Goal: Task Accomplishment & Management: Use online tool/utility

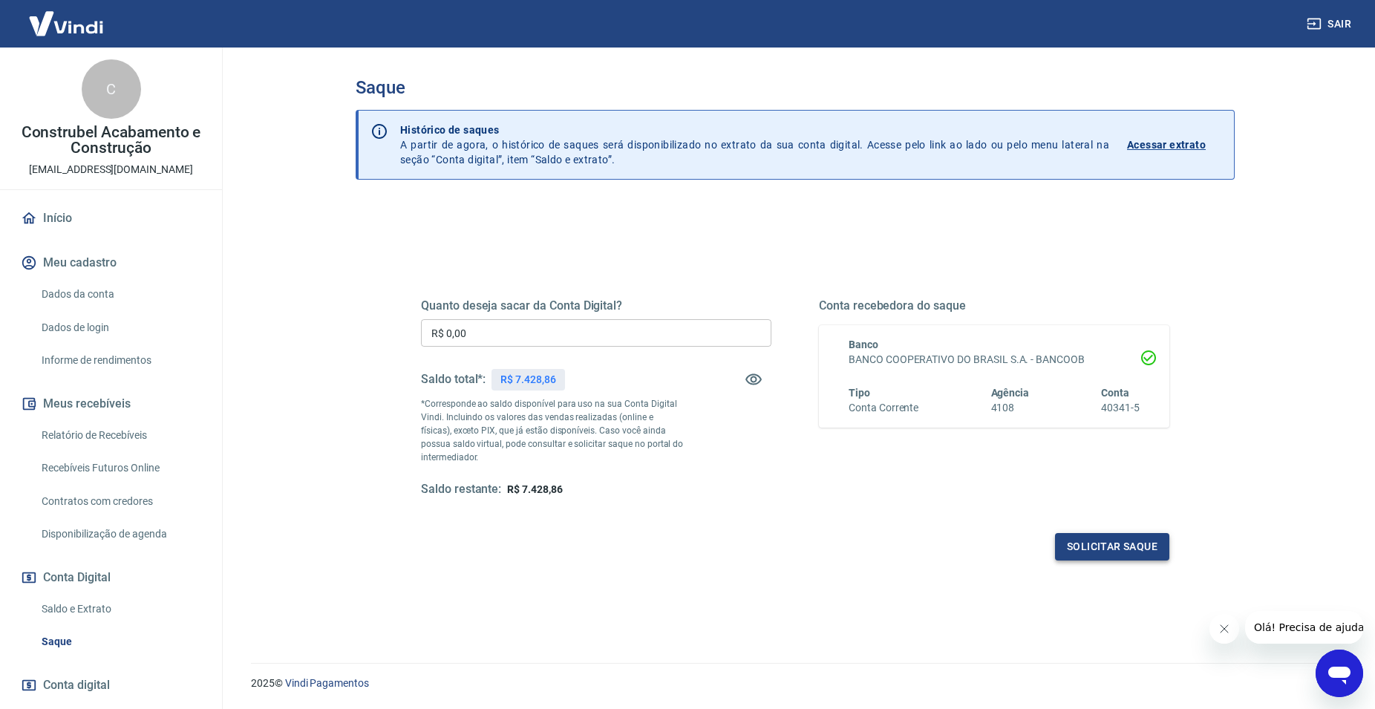
click at [1094, 547] on button "Solicitar saque" at bounding box center [1112, 546] width 114 height 27
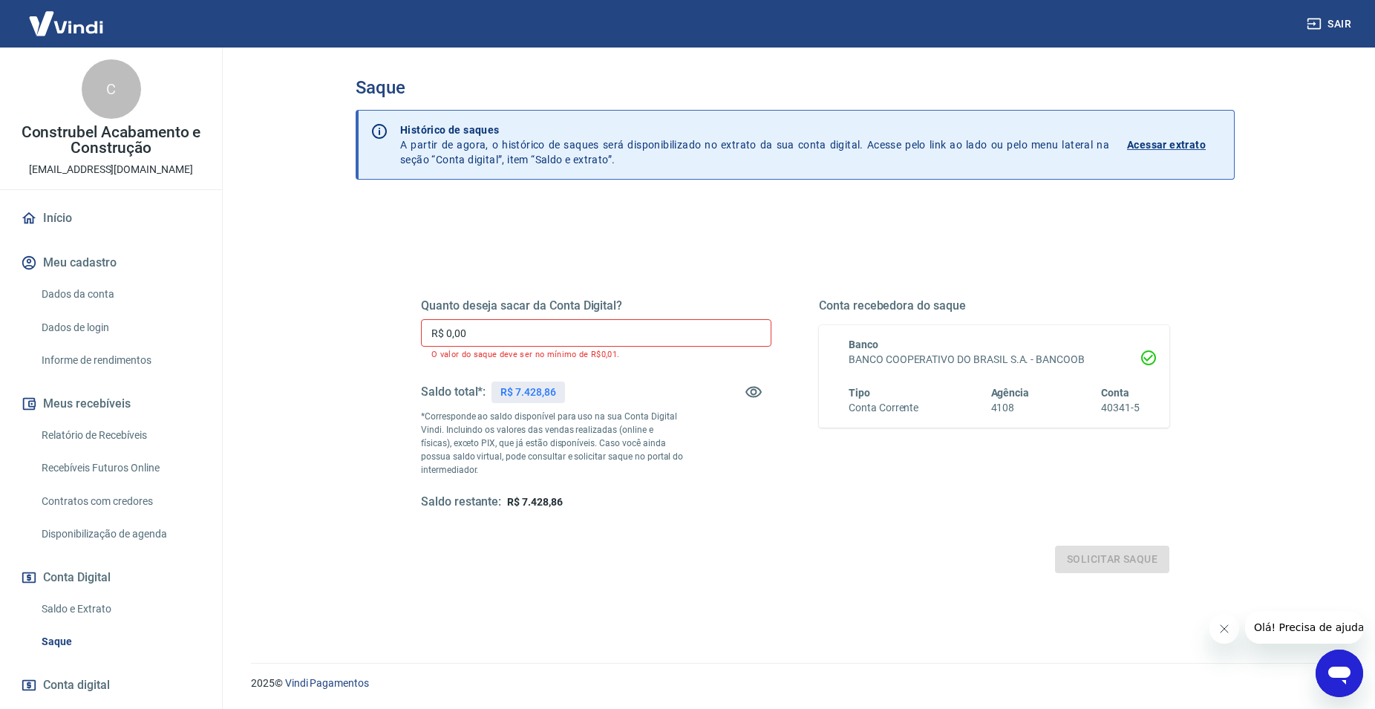
click at [493, 327] on input "R$ 0,00" at bounding box center [596, 332] width 350 height 27
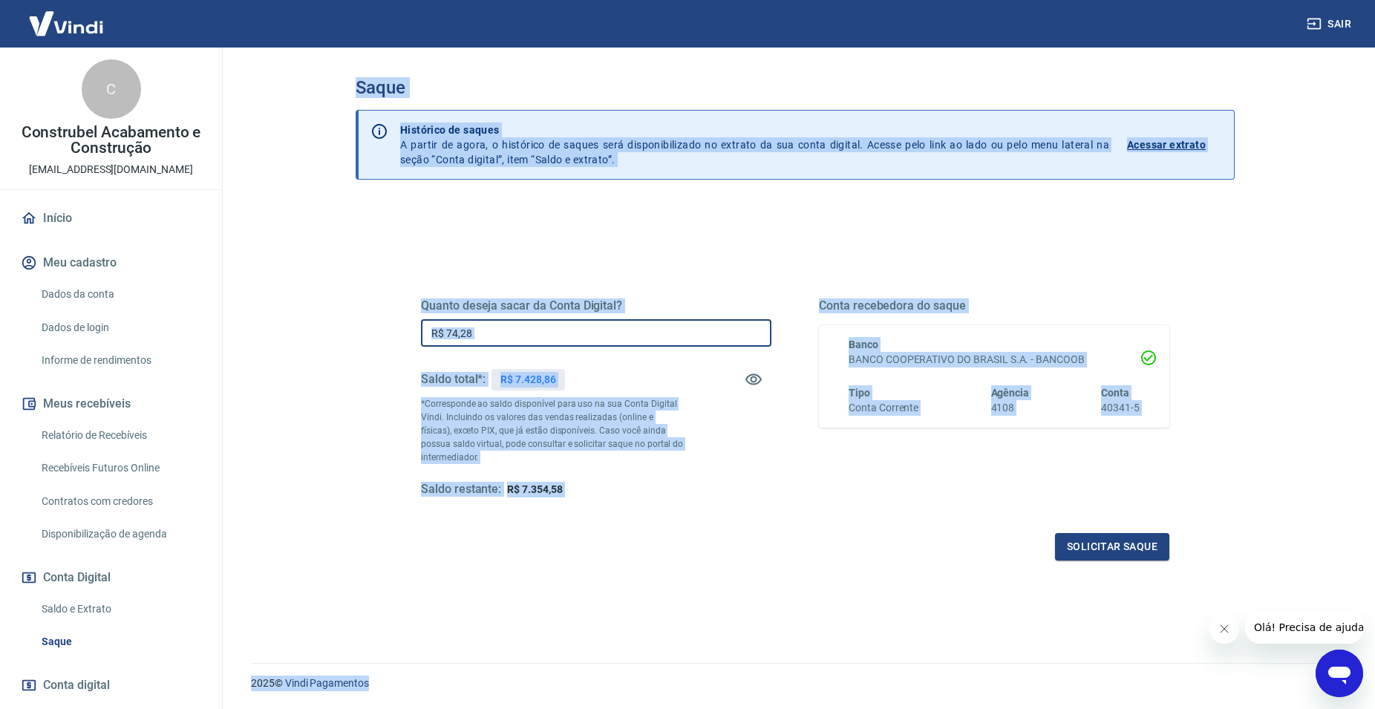
drag, startPoint x: 653, startPoint y: 558, endPoint x: 924, endPoint y: 738, distance: 325.1
click at [924, 708] on html "Sair C Construbel Acabamento e Construção [EMAIL_ADDRESS][DOMAIN_NAME] Início M…" at bounding box center [687, 354] width 1375 height 709
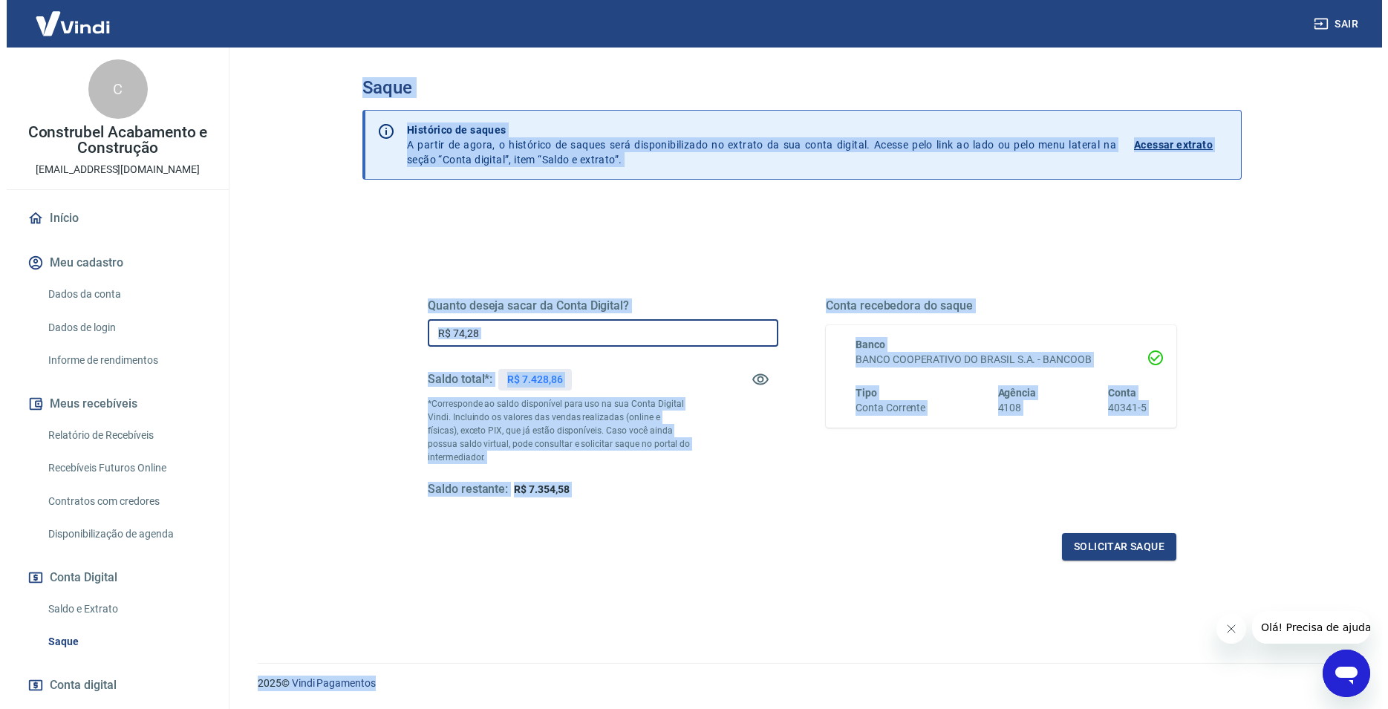
scroll to position [45, 0]
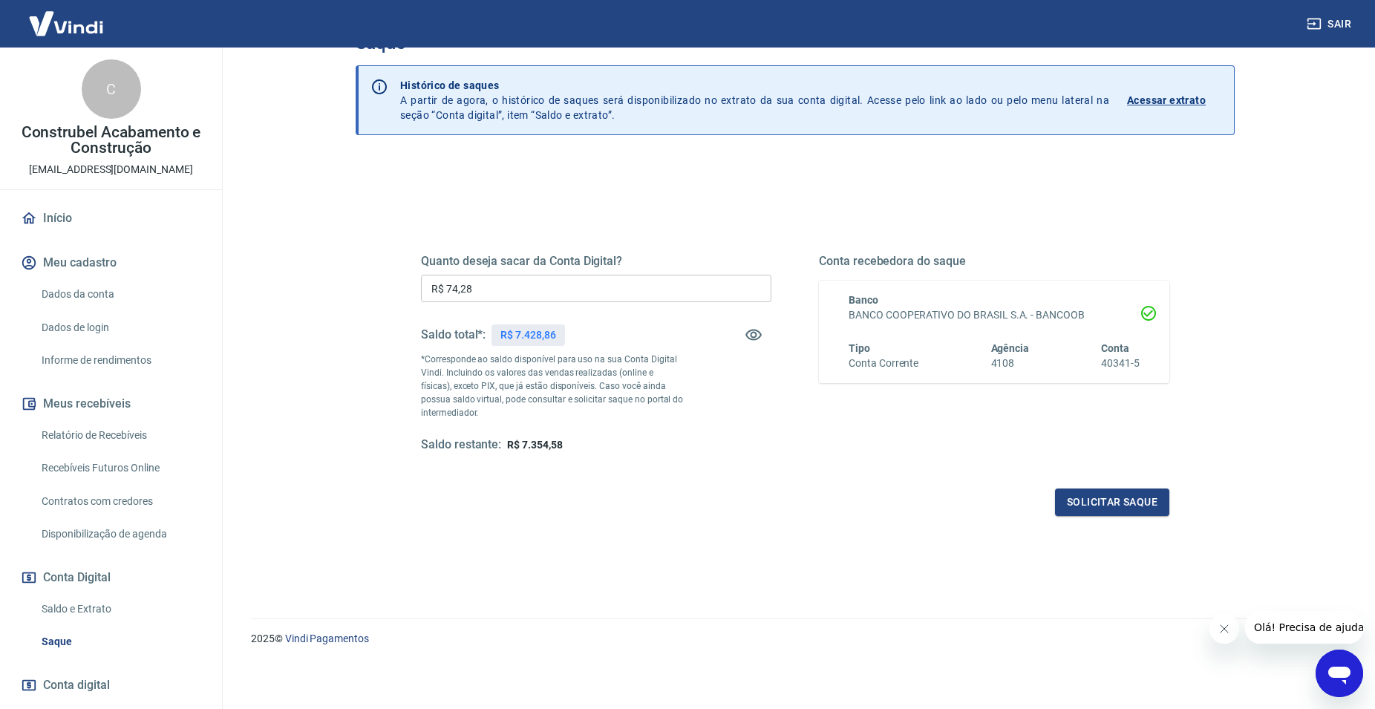
click at [515, 284] on input "R$ 74,28" at bounding box center [596, 288] width 350 height 27
type input "R$ 7.428,86"
click at [1082, 500] on button "Solicitar saque" at bounding box center [1112, 501] width 114 height 27
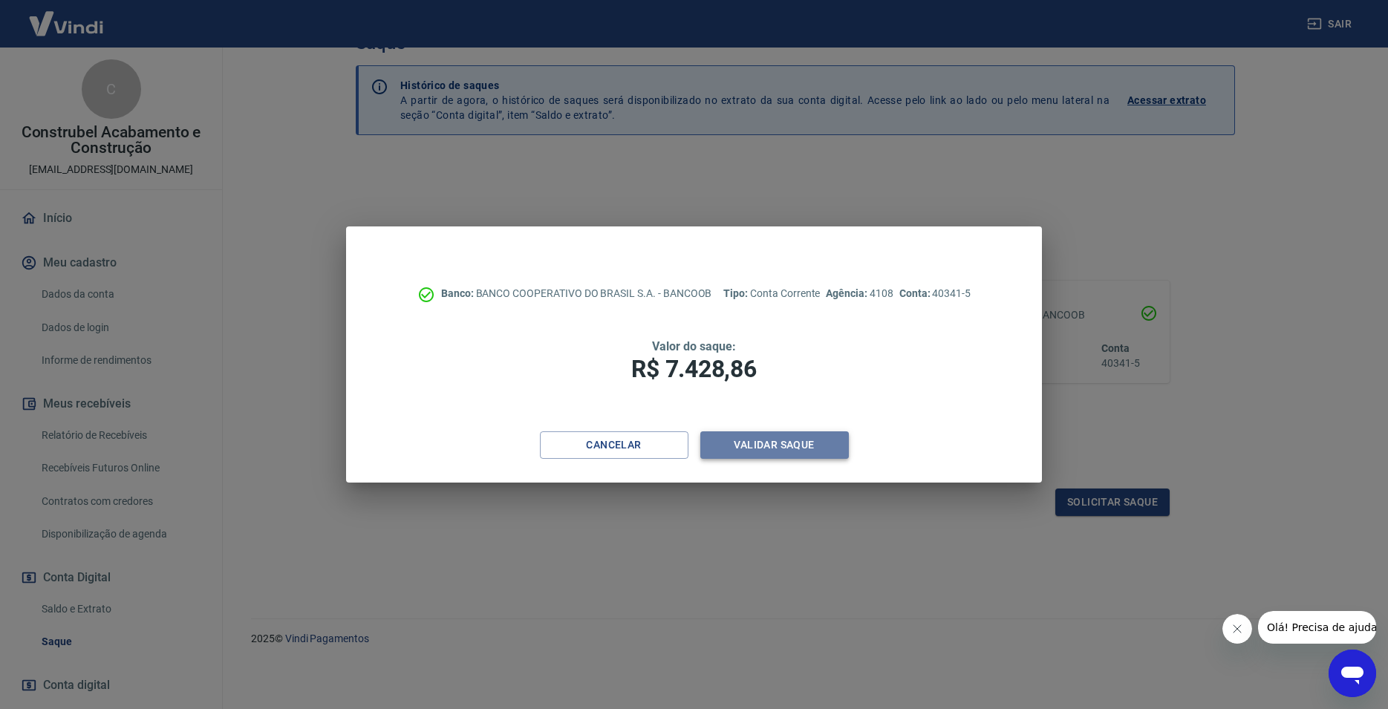
click at [780, 443] on button "Validar saque" at bounding box center [774, 444] width 148 height 27
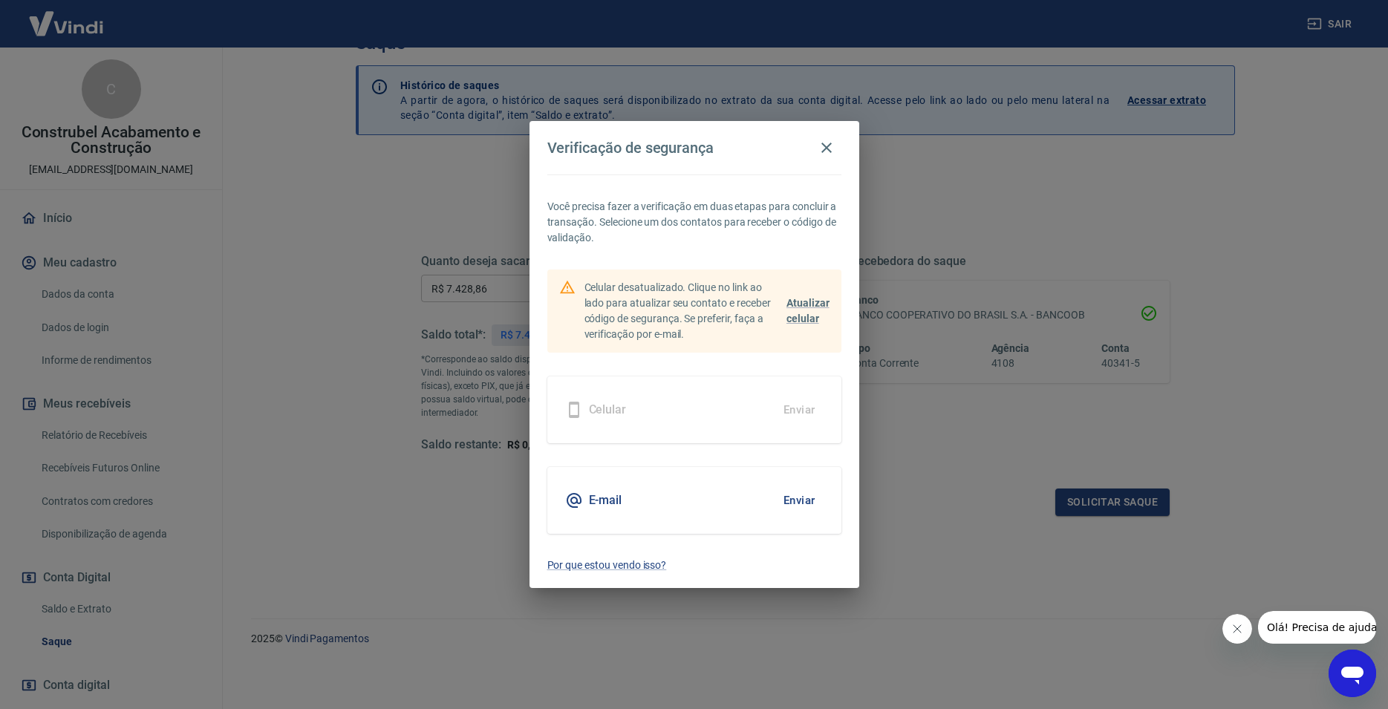
click at [754, 508] on div "E-mail Enviar" at bounding box center [694, 500] width 294 height 67
click at [807, 500] on button "Enviar" at bounding box center [799, 500] width 48 height 31
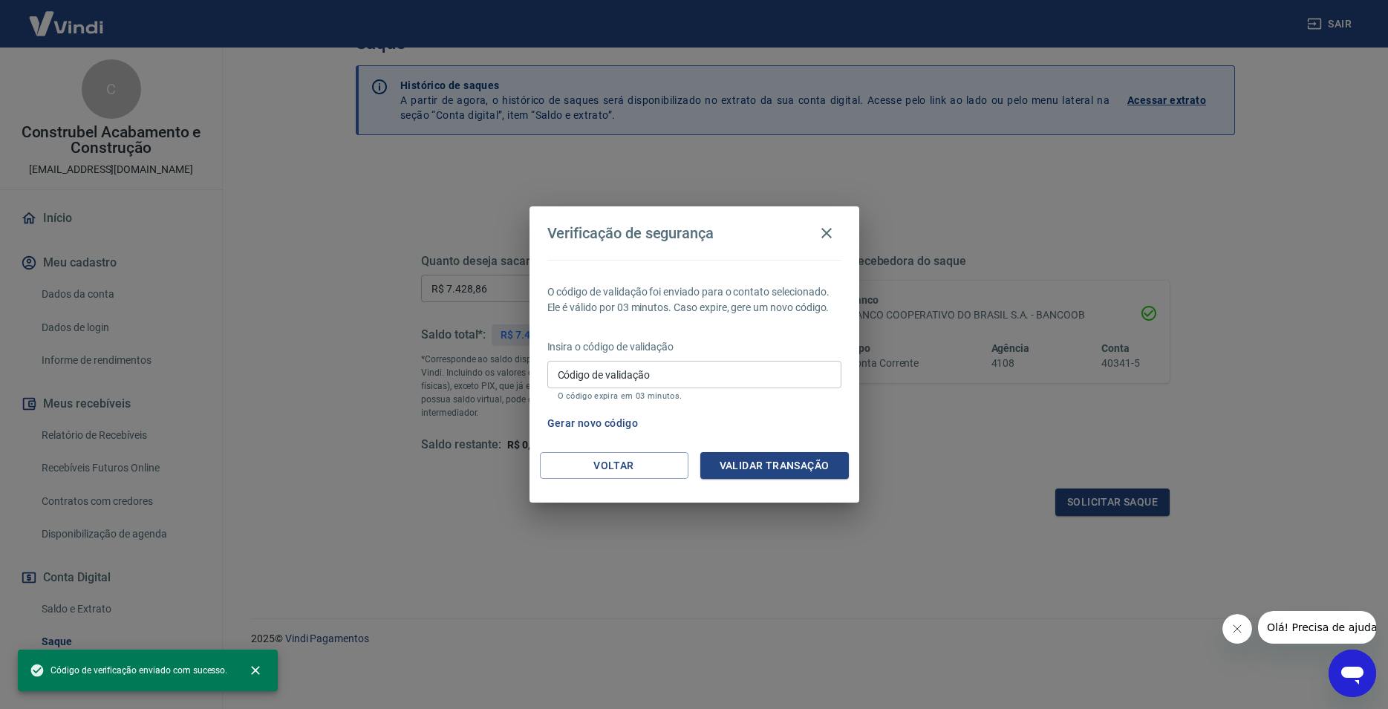
click at [656, 372] on input "Código de validação" at bounding box center [694, 374] width 294 height 27
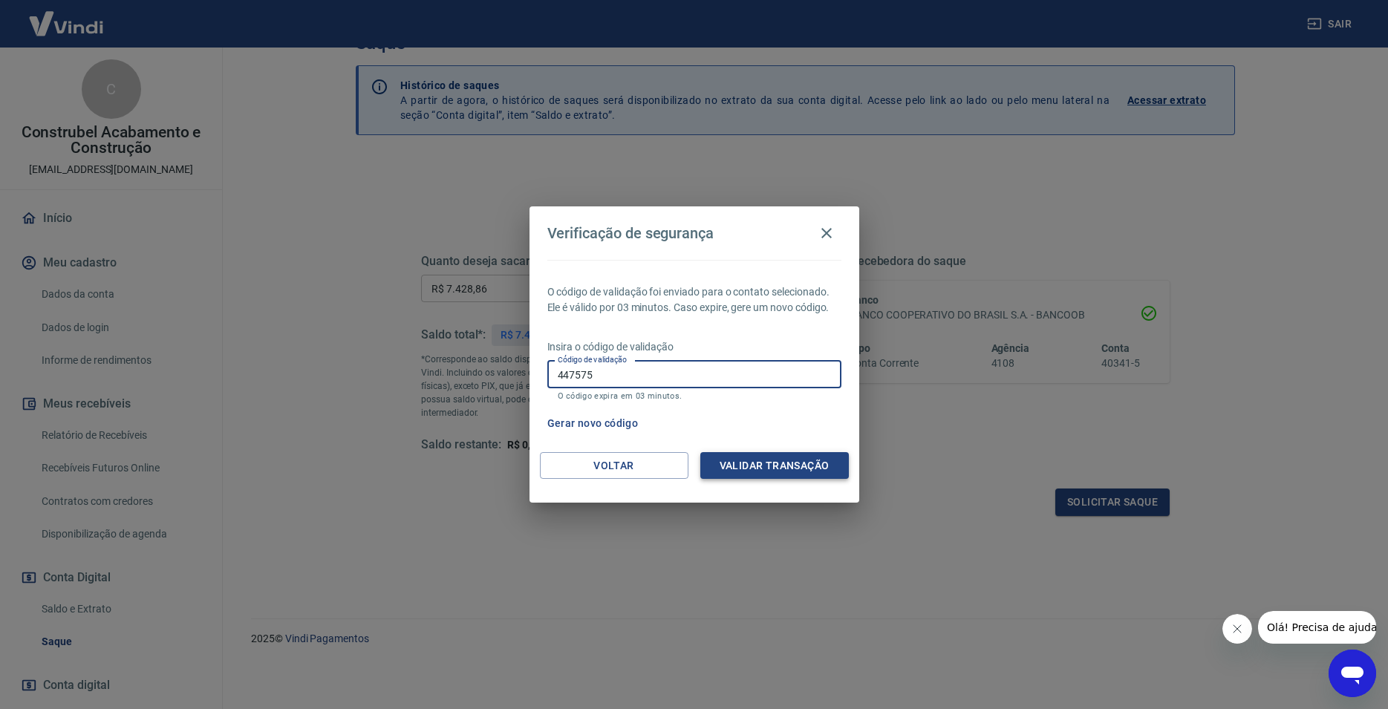
type input "447575"
click at [791, 461] on button "Validar transação" at bounding box center [774, 465] width 148 height 27
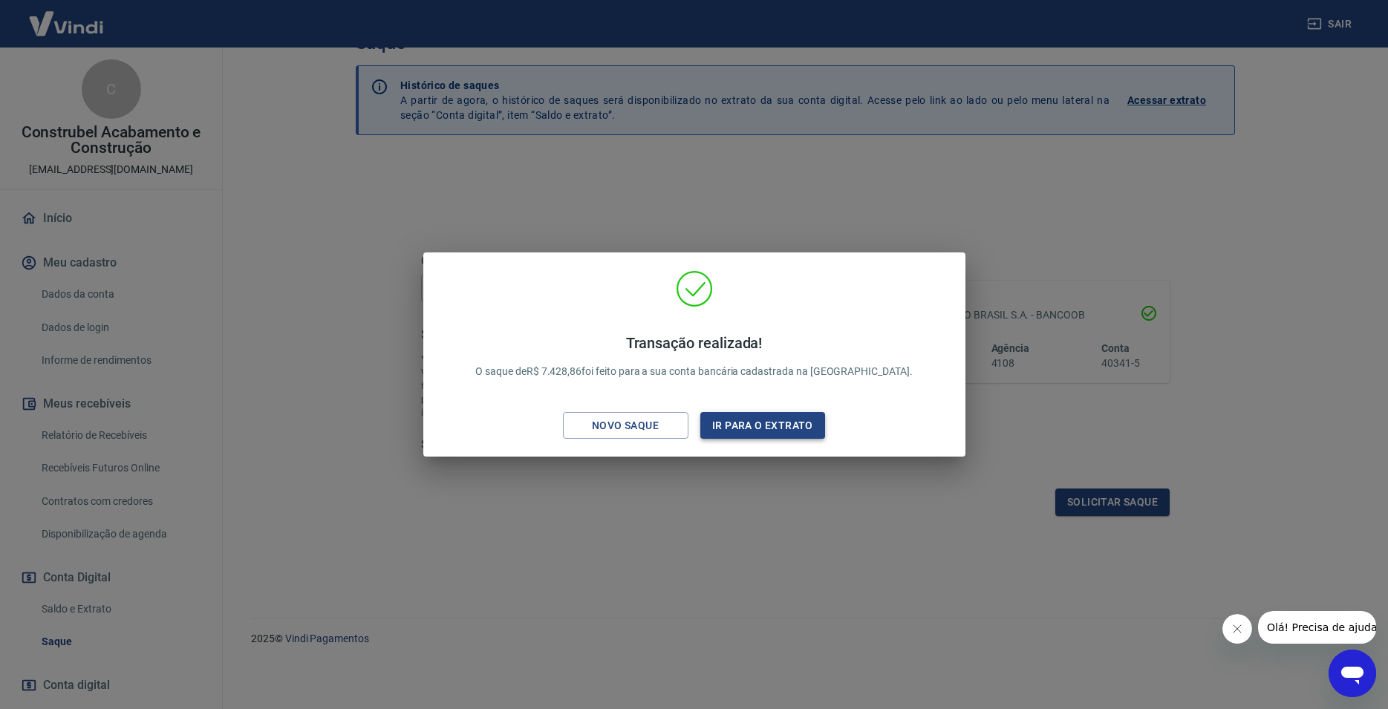
click at [779, 425] on button "Ir para o extrato" at bounding box center [762, 425] width 125 height 27
